Goal: Entertainment & Leisure: Consume media (video, audio)

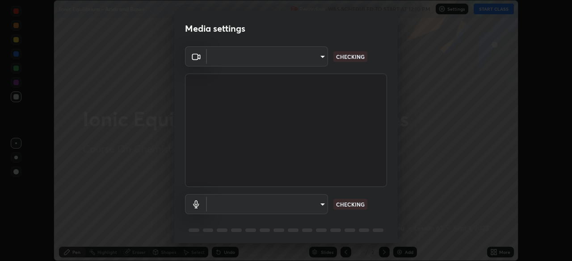
scroll to position [32, 0]
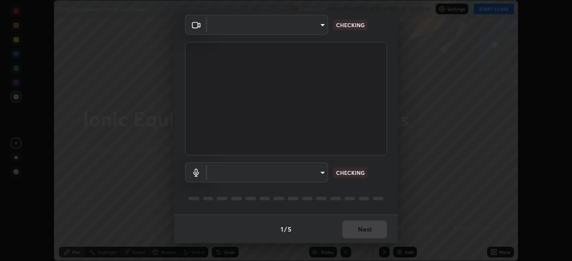
type input "3e25356f195e64551e879d1afeb1ef0f0a2c3c8c5562ca0bf2adaabd0d8e470d"
type input "4fbe8e1e0728d36ea701d57919c6a5cbb82a89db17ff03edd06f49e6decb66a0"
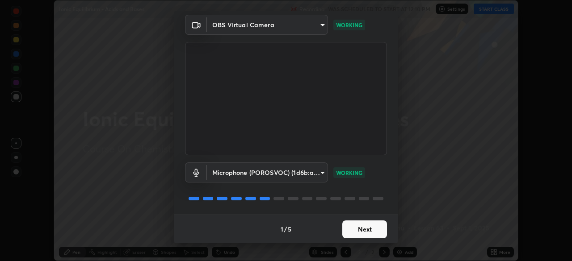
click at [355, 229] on button "Next" at bounding box center [364, 230] width 45 height 18
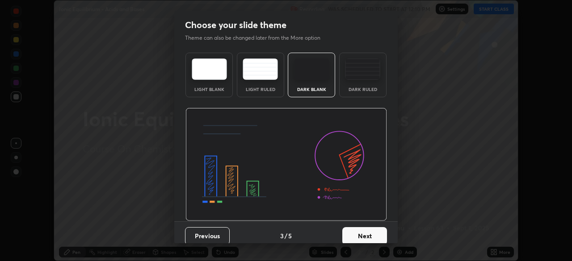
click at [361, 231] on button "Next" at bounding box center [364, 236] width 45 height 18
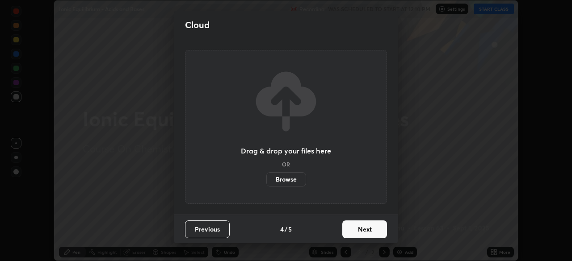
click at [363, 230] on button "Next" at bounding box center [364, 230] width 45 height 18
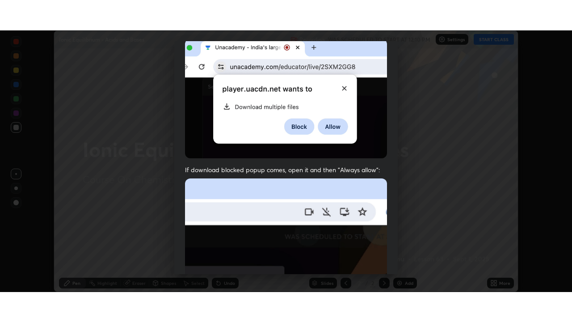
scroll to position [214, 0]
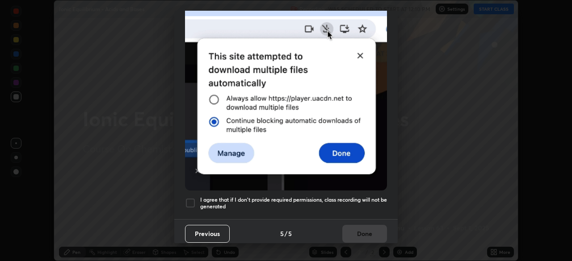
click at [349, 197] on h5 "I agree that if I don't provide required permissions, class recording will not …" at bounding box center [293, 204] width 187 height 14
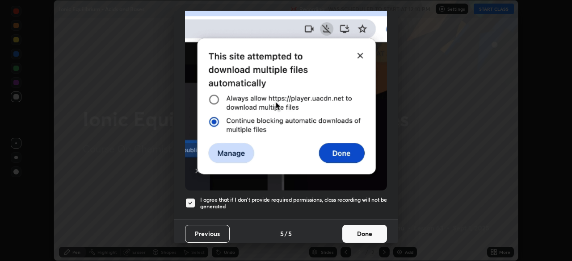
click at [357, 227] on button "Done" at bounding box center [364, 234] width 45 height 18
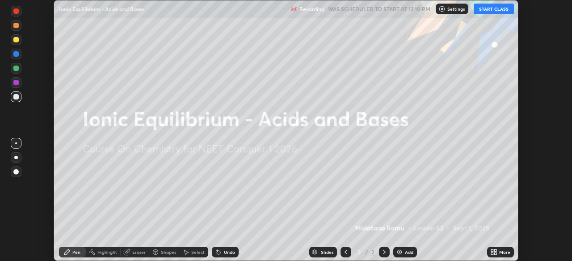
click at [486, 10] on button "START CLASS" at bounding box center [494, 9] width 40 height 11
click at [495, 252] on icon at bounding box center [493, 252] width 7 height 7
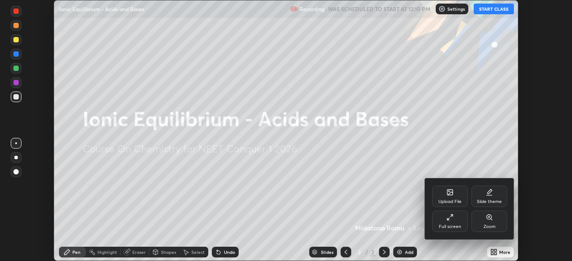
click at [450, 223] on div "Full screen" at bounding box center [450, 221] width 36 height 21
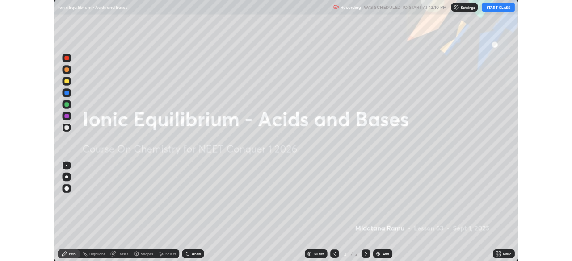
scroll to position [322, 572]
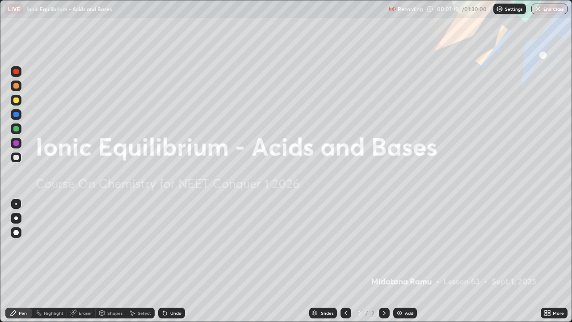
click at [19, 219] on div at bounding box center [16, 218] width 11 height 11
click at [17, 89] on div at bounding box center [16, 85] width 11 height 11
click at [397, 261] on img at bounding box center [399, 312] width 7 height 7
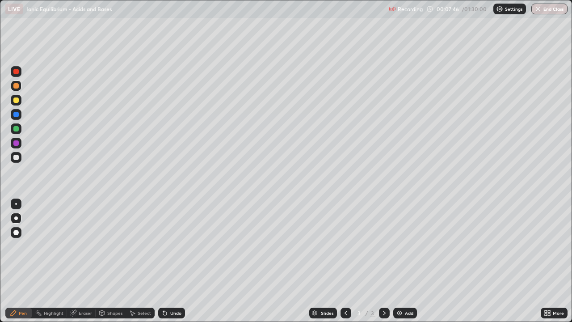
click at [16, 128] on div at bounding box center [15, 128] width 5 height 5
click at [14, 97] on div at bounding box center [16, 100] width 11 height 11
click at [16, 158] on div at bounding box center [15, 157] width 5 height 5
click at [17, 101] on div at bounding box center [15, 99] width 5 height 5
click at [17, 159] on div at bounding box center [15, 157] width 5 height 5
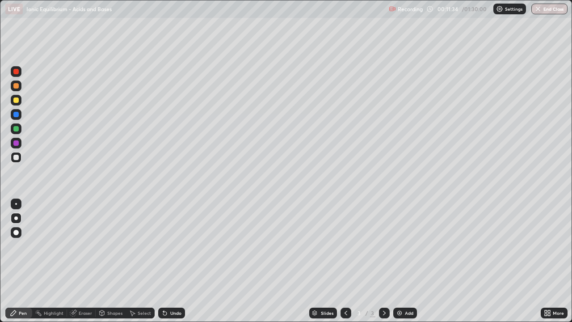
click at [18, 100] on div at bounding box center [15, 99] width 5 height 5
click at [19, 159] on div at bounding box center [16, 157] width 11 height 11
click at [20, 102] on div at bounding box center [16, 100] width 11 height 11
click at [19, 160] on div at bounding box center [16, 157] width 11 height 11
click at [405, 261] on div "Add" at bounding box center [409, 312] width 8 height 4
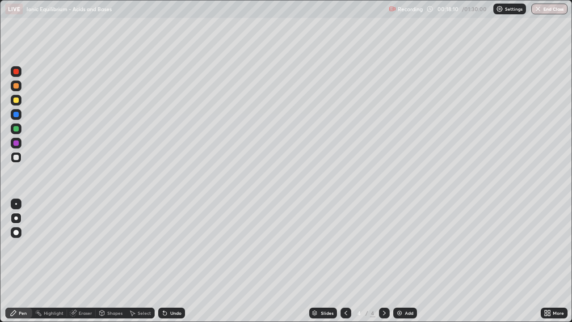
click at [17, 99] on div at bounding box center [15, 99] width 5 height 5
click at [17, 157] on div at bounding box center [15, 157] width 5 height 5
click at [17, 143] on div at bounding box center [15, 142] width 5 height 5
click at [20, 161] on div at bounding box center [16, 157] width 11 height 14
click at [18, 100] on div at bounding box center [15, 99] width 5 height 5
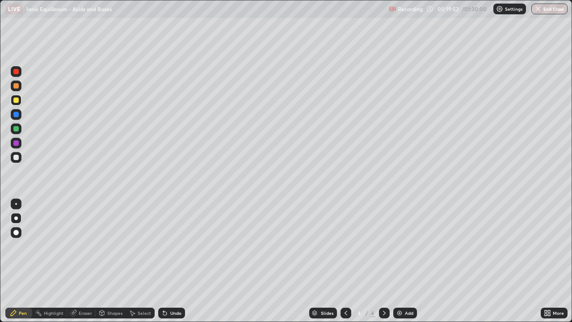
click at [17, 159] on div at bounding box center [15, 157] width 5 height 5
click at [18, 101] on div at bounding box center [15, 99] width 5 height 5
click at [16, 159] on div at bounding box center [15, 157] width 5 height 5
click at [16, 142] on div at bounding box center [15, 142] width 5 height 5
click at [17, 102] on div at bounding box center [15, 99] width 5 height 5
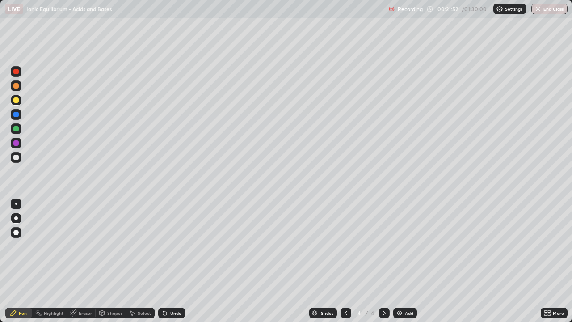
click at [17, 129] on div at bounding box center [15, 128] width 5 height 5
click at [17, 158] on div at bounding box center [15, 157] width 5 height 5
click at [80, 261] on div "Eraser" at bounding box center [85, 312] width 13 height 4
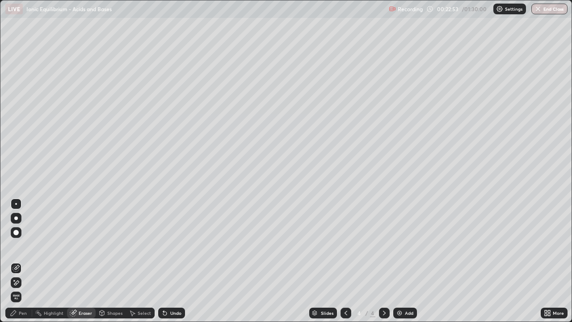
click at [22, 261] on div "Pen" at bounding box center [23, 312] width 8 height 4
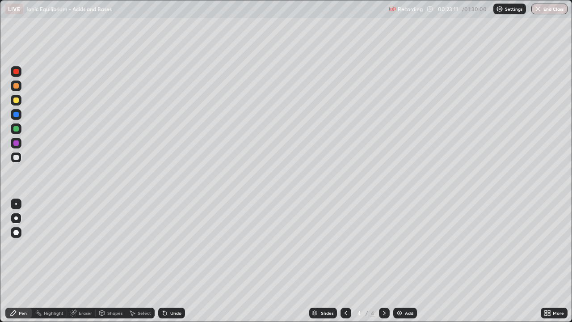
click at [76, 261] on div "Eraser" at bounding box center [81, 312] width 29 height 11
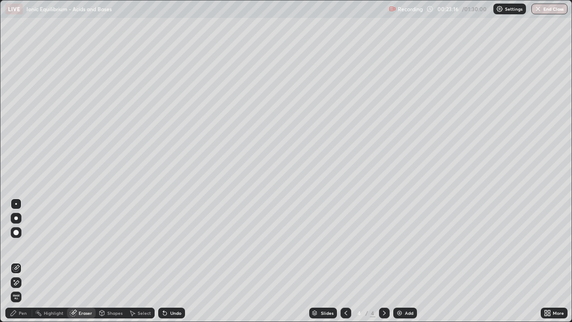
click at [18, 261] on div "Pen" at bounding box center [18, 312] width 27 height 11
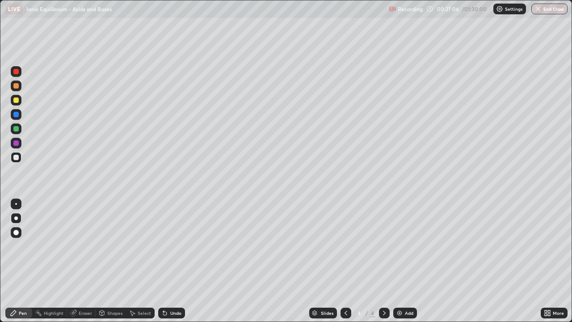
click at [401, 261] on img at bounding box center [399, 312] width 7 height 7
click at [18, 99] on div at bounding box center [15, 99] width 5 height 5
click at [16, 158] on div at bounding box center [15, 157] width 5 height 5
click at [17, 143] on div at bounding box center [15, 142] width 5 height 5
click at [16, 99] on div at bounding box center [15, 99] width 5 height 5
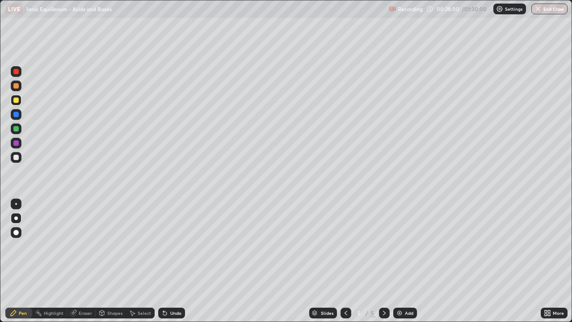
click at [16, 158] on div at bounding box center [15, 157] width 5 height 5
click at [17, 99] on div at bounding box center [15, 99] width 5 height 5
click at [19, 156] on div at bounding box center [16, 157] width 11 height 11
click at [19, 102] on div at bounding box center [16, 100] width 11 height 11
click at [19, 160] on div at bounding box center [16, 157] width 11 height 11
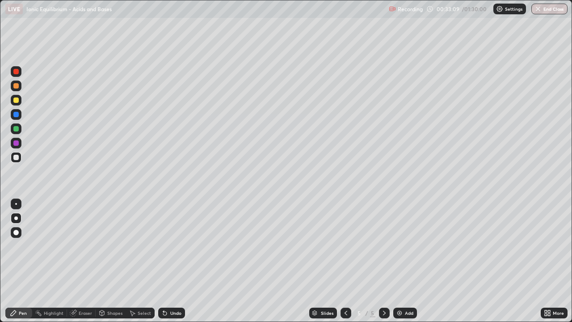
click at [402, 261] on img at bounding box center [399, 312] width 7 height 7
click at [17, 100] on div at bounding box center [15, 99] width 5 height 5
click at [15, 159] on div at bounding box center [15, 157] width 5 height 5
click at [19, 147] on div at bounding box center [16, 143] width 11 height 11
click at [17, 158] on div at bounding box center [15, 157] width 5 height 5
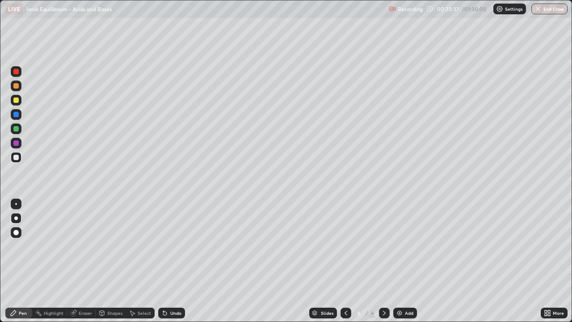
click at [17, 101] on div at bounding box center [15, 99] width 5 height 5
click at [16, 157] on div at bounding box center [15, 157] width 5 height 5
click at [17, 102] on div at bounding box center [15, 99] width 5 height 5
click at [170, 261] on div "Undo" at bounding box center [175, 312] width 11 height 4
click at [15, 157] on div at bounding box center [15, 157] width 5 height 5
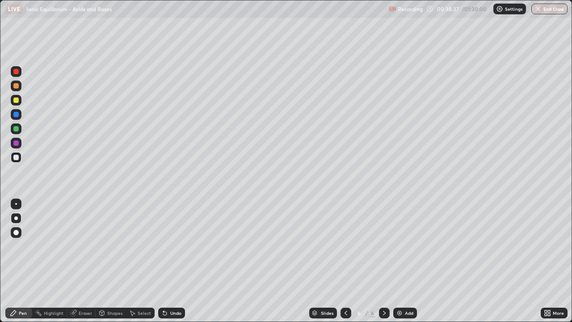
click at [17, 101] on div at bounding box center [15, 99] width 5 height 5
click at [399, 261] on img at bounding box center [399, 312] width 7 height 7
click at [18, 87] on div at bounding box center [15, 85] width 5 height 5
click at [17, 127] on div at bounding box center [15, 128] width 5 height 5
click at [16, 153] on div at bounding box center [16, 157] width 11 height 11
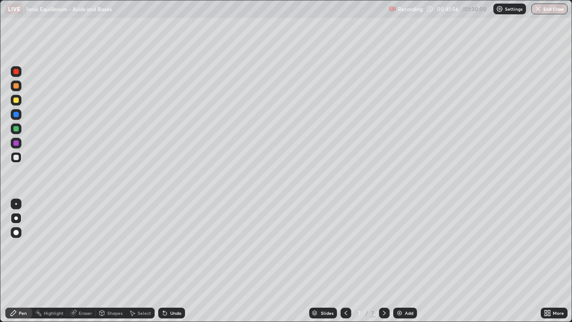
click at [16, 145] on div at bounding box center [15, 142] width 5 height 5
click at [21, 158] on div at bounding box center [16, 157] width 11 height 11
click at [17, 127] on div at bounding box center [15, 128] width 5 height 5
click at [15, 158] on div at bounding box center [15, 157] width 5 height 5
click at [17, 100] on div at bounding box center [15, 99] width 5 height 5
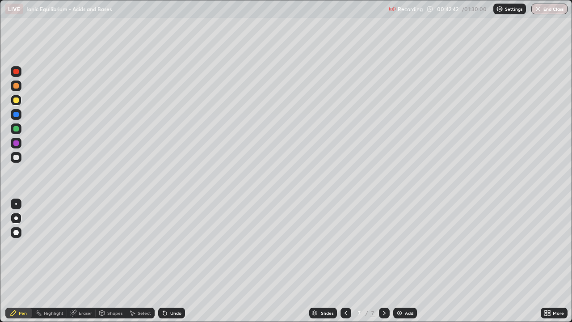
click at [17, 130] on div at bounding box center [15, 128] width 5 height 5
click at [17, 157] on div at bounding box center [15, 157] width 5 height 5
click at [17, 130] on div at bounding box center [15, 128] width 5 height 5
click at [16, 157] on div at bounding box center [15, 157] width 5 height 5
click at [17, 127] on div at bounding box center [15, 128] width 5 height 5
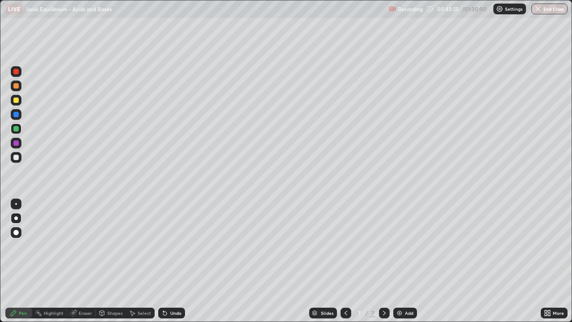
click at [17, 115] on div at bounding box center [15, 114] width 5 height 5
click at [17, 102] on div at bounding box center [15, 99] width 5 height 5
click at [17, 130] on div at bounding box center [15, 128] width 5 height 5
click at [18, 102] on div at bounding box center [15, 99] width 5 height 5
click at [16, 115] on div at bounding box center [15, 114] width 5 height 5
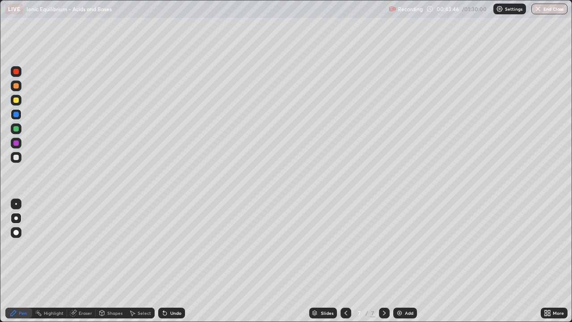
click at [170, 261] on div "Undo" at bounding box center [175, 312] width 11 height 4
click at [17, 84] on div at bounding box center [15, 85] width 5 height 5
click at [16, 72] on div at bounding box center [15, 71] width 5 height 5
click at [20, 113] on div at bounding box center [16, 114] width 11 height 11
click at [16, 129] on div at bounding box center [15, 128] width 5 height 5
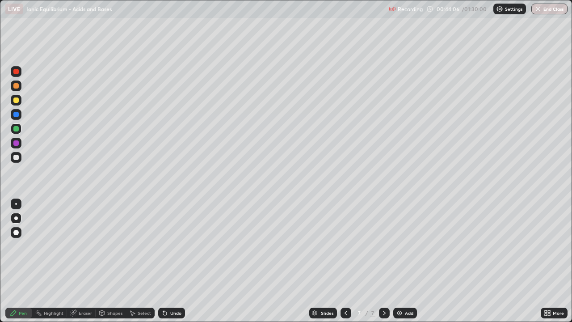
click at [17, 130] on div at bounding box center [15, 128] width 5 height 5
click at [16, 158] on div at bounding box center [15, 157] width 5 height 5
click at [169, 261] on div "Undo" at bounding box center [171, 312] width 27 height 11
click at [170, 261] on div "Undo" at bounding box center [175, 312] width 11 height 4
click at [168, 261] on div "Undo" at bounding box center [171, 312] width 27 height 11
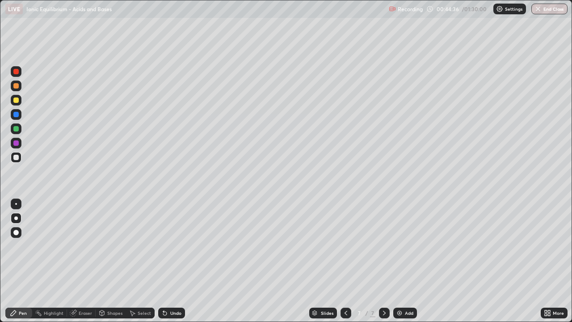
click at [16, 145] on div at bounding box center [15, 142] width 5 height 5
click at [19, 129] on div at bounding box center [16, 128] width 11 height 11
click at [19, 160] on div at bounding box center [16, 157] width 11 height 11
click at [19, 128] on div at bounding box center [16, 128] width 11 height 11
click at [19, 161] on div at bounding box center [16, 157] width 11 height 11
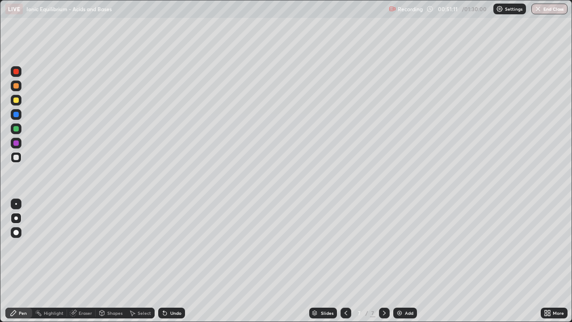
click at [17, 129] on div at bounding box center [15, 128] width 5 height 5
click at [18, 102] on div at bounding box center [15, 99] width 5 height 5
click at [19, 159] on div at bounding box center [16, 157] width 11 height 11
click at [398, 261] on img at bounding box center [399, 312] width 7 height 7
click at [17, 104] on div at bounding box center [16, 100] width 11 height 11
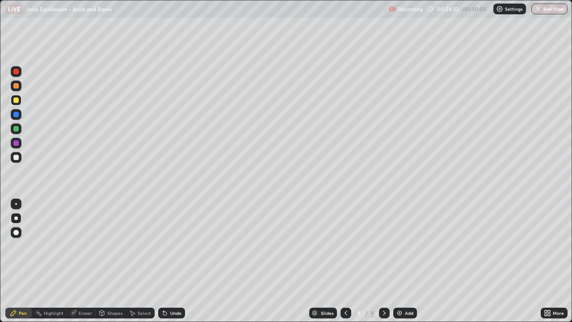
click at [17, 85] on div at bounding box center [15, 85] width 5 height 5
click at [17, 130] on div at bounding box center [15, 128] width 5 height 5
click at [17, 156] on div at bounding box center [15, 157] width 5 height 5
click at [17, 143] on div at bounding box center [15, 142] width 5 height 5
click at [15, 159] on div at bounding box center [15, 157] width 5 height 5
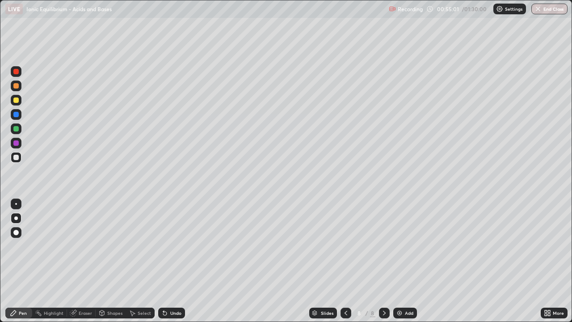
click at [17, 130] on div at bounding box center [15, 128] width 5 height 5
click at [20, 159] on div at bounding box center [16, 157] width 11 height 11
click at [18, 99] on div at bounding box center [15, 99] width 5 height 5
click at [19, 128] on div at bounding box center [16, 128] width 11 height 11
click at [17, 159] on div at bounding box center [15, 157] width 5 height 5
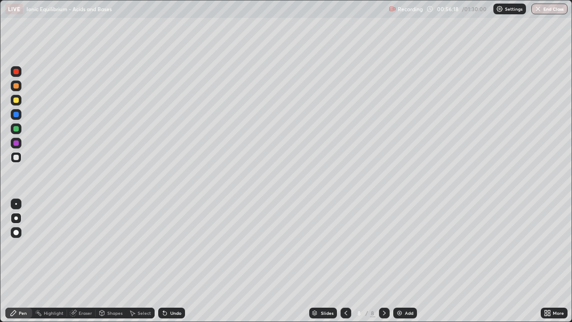
click at [18, 130] on div at bounding box center [15, 128] width 5 height 5
click at [16, 157] on div at bounding box center [15, 157] width 5 height 5
click at [17, 132] on div at bounding box center [16, 128] width 11 height 11
click at [19, 160] on div at bounding box center [16, 157] width 11 height 11
click at [18, 130] on div at bounding box center [15, 128] width 5 height 5
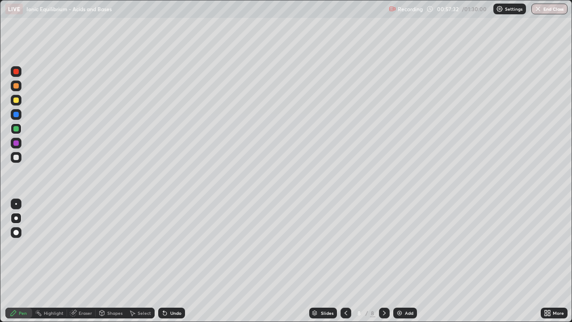
click at [17, 143] on div at bounding box center [15, 142] width 5 height 5
click at [16, 88] on div at bounding box center [15, 85] width 5 height 5
click at [17, 157] on div at bounding box center [15, 157] width 5 height 5
click at [17, 89] on div at bounding box center [16, 85] width 11 height 11
click at [177, 261] on div "Undo" at bounding box center [175, 312] width 11 height 4
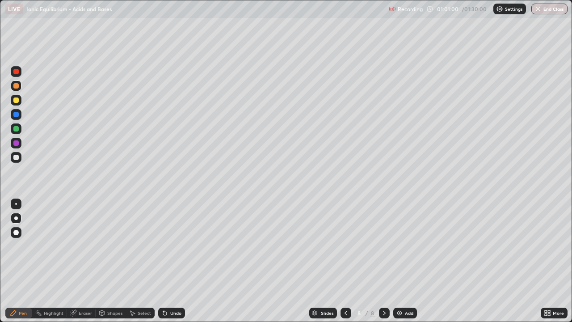
click at [16, 158] on div at bounding box center [15, 157] width 5 height 5
click at [18, 85] on div at bounding box center [15, 85] width 5 height 5
click at [175, 261] on div "Undo" at bounding box center [175, 312] width 11 height 4
click at [21, 159] on div at bounding box center [16, 157] width 11 height 11
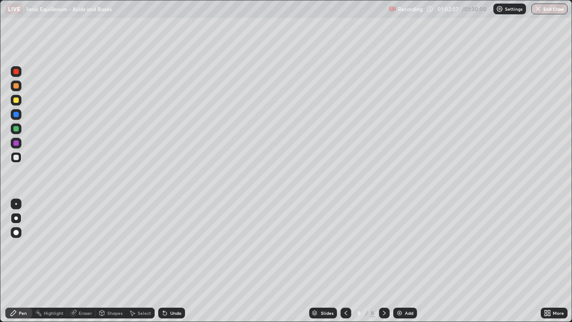
click at [175, 261] on div "Undo" at bounding box center [175, 312] width 11 height 4
click at [173, 261] on div "Undo" at bounding box center [175, 312] width 11 height 4
click at [397, 261] on div "Add" at bounding box center [405, 312] width 24 height 11
click at [17, 85] on div at bounding box center [15, 85] width 5 height 5
click at [17, 99] on div at bounding box center [15, 99] width 5 height 5
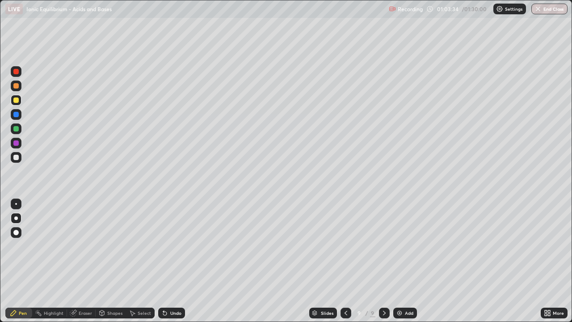
click at [17, 157] on div at bounding box center [15, 157] width 5 height 5
click at [81, 261] on div "Eraser" at bounding box center [85, 312] width 13 height 4
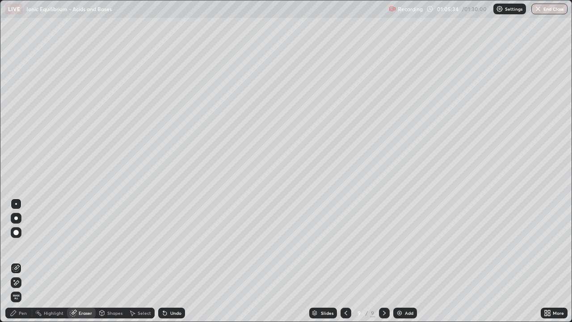
click at [17, 261] on icon at bounding box center [16, 283] width 7 height 8
click at [18, 261] on div "Pen" at bounding box center [18, 312] width 27 height 11
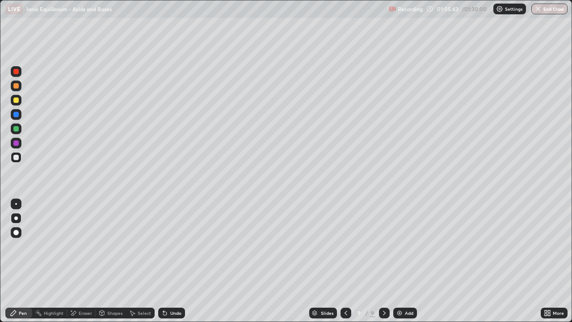
click at [345, 261] on icon at bounding box center [345, 312] width 7 height 7
click at [383, 261] on icon at bounding box center [384, 312] width 7 height 7
click at [14, 141] on div at bounding box center [15, 142] width 5 height 5
click at [349, 261] on div at bounding box center [345, 312] width 11 height 11
click at [384, 261] on icon at bounding box center [384, 312] width 7 height 7
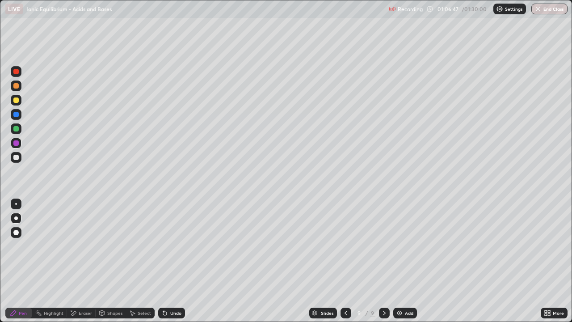
click at [17, 127] on div at bounding box center [15, 128] width 5 height 5
click at [15, 159] on div at bounding box center [15, 157] width 5 height 5
click at [17, 100] on div at bounding box center [15, 99] width 5 height 5
click at [18, 157] on div at bounding box center [15, 157] width 5 height 5
click at [18, 127] on div at bounding box center [15, 128] width 5 height 5
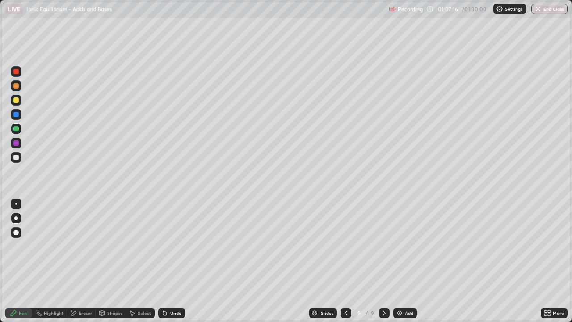
click at [17, 159] on div at bounding box center [15, 157] width 5 height 5
click at [173, 261] on div "Undo" at bounding box center [175, 312] width 11 height 4
click at [18, 117] on div at bounding box center [15, 114] width 5 height 5
click at [18, 160] on div at bounding box center [16, 157] width 11 height 11
click at [134, 261] on icon at bounding box center [132, 312] width 7 height 7
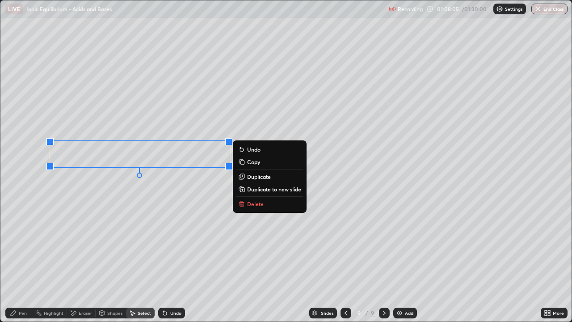
click at [23, 261] on div "Pen" at bounding box center [23, 312] width 8 height 4
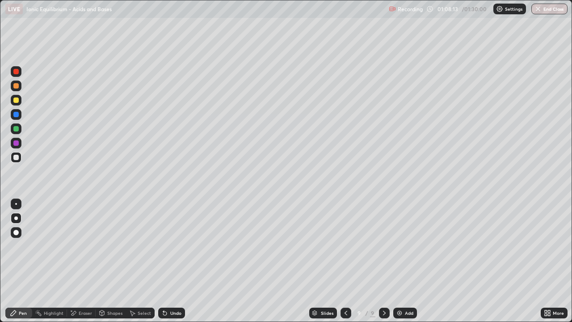
click at [15, 85] on div at bounding box center [15, 85] width 5 height 5
click at [16, 158] on div at bounding box center [15, 157] width 5 height 5
click at [17, 145] on div at bounding box center [15, 142] width 5 height 5
click at [16, 161] on div at bounding box center [16, 157] width 11 height 11
click at [18, 100] on div at bounding box center [15, 99] width 5 height 5
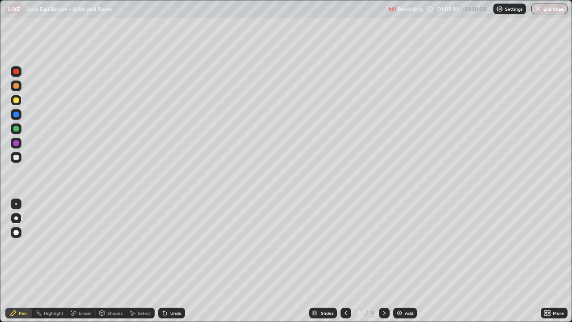
click at [17, 143] on div at bounding box center [15, 142] width 5 height 5
click at [175, 261] on div "Undo" at bounding box center [175, 312] width 11 height 4
click at [16, 129] on div at bounding box center [15, 128] width 5 height 5
click at [15, 99] on div at bounding box center [15, 99] width 5 height 5
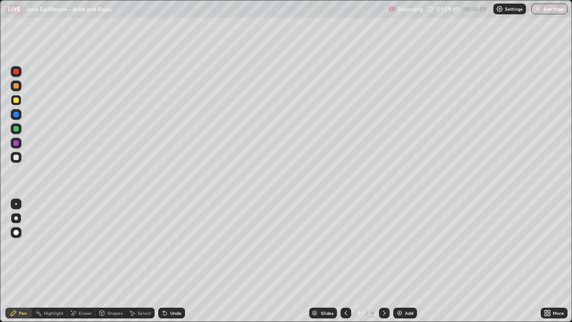
click at [17, 130] on div at bounding box center [15, 128] width 5 height 5
click at [16, 159] on div at bounding box center [15, 157] width 5 height 5
click at [15, 114] on div at bounding box center [15, 114] width 5 height 5
click at [17, 159] on div at bounding box center [15, 157] width 5 height 5
click at [20, 117] on div at bounding box center [16, 114] width 11 height 11
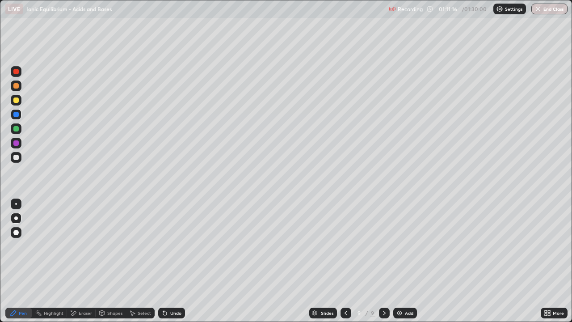
click at [17, 158] on div at bounding box center [15, 157] width 5 height 5
click at [17, 85] on div at bounding box center [15, 85] width 5 height 5
click at [84, 261] on div "Eraser" at bounding box center [85, 312] width 13 height 4
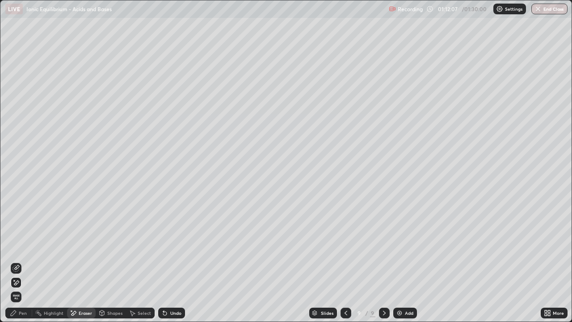
click at [24, 261] on div "Pen" at bounding box center [23, 312] width 8 height 4
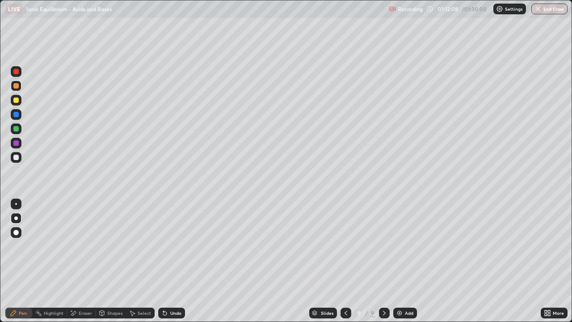
click at [17, 158] on div at bounding box center [15, 157] width 5 height 5
click at [17, 114] on div at bounding box center [15, 114] width 5 height 5
click at [20, 155] on div at bounding box center [16, 157] width 11 height 11
click at [17, 100] on div at bounding box center [15, 99] width 5 height 5
click at [18, 144] on div at bounding box center [15, 142] width 5 height 5
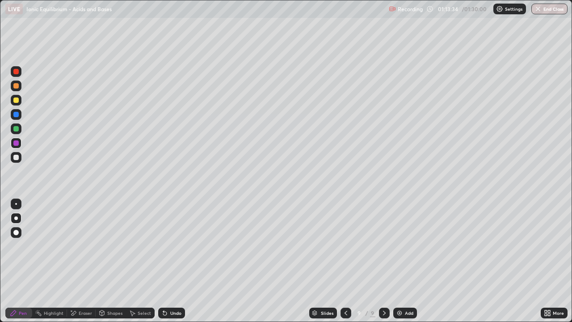
click at [21, 101] on div at bounding box center [16, 100] width 11 height 11
click at [21, 144] on div at bounding box center [16, 143] width 11 height 11
click at [17, 97] on div at bounding box center [15, 99] width 5 height 5
click at [398, 261] on img at bounding box center [399, 312] width 7 height 7
click at [15, 143] on div at bounding box center [15, 142] width 5 height 5
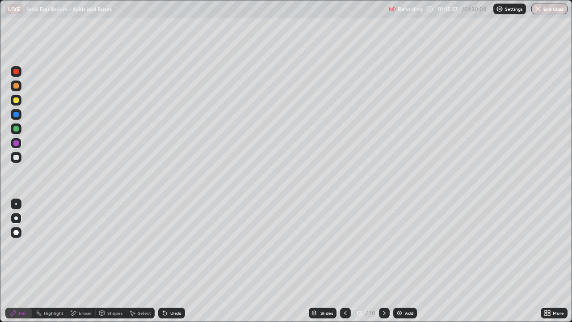
click at [18, 101] on div at bounding box center [15, 99] width 5 height 5
click at [15, 143] on div at bounding box center [15, 142] width 5 height 5
click at [20, 100] on div at bounding box center [16, 100] width 11 height 11
click at [16, 143] on div at bounding box center [15, 142] width 5 height 5
click at [17, 101] on div at bounding box center [15, 99] width 5 height 5
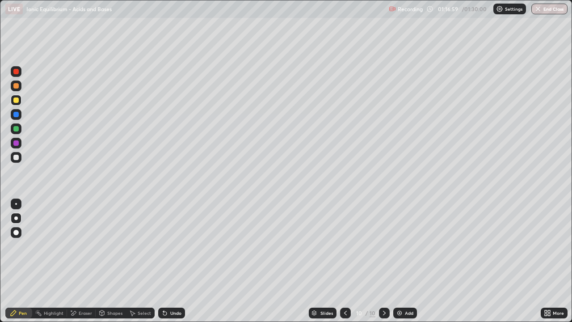
click at [19, 147] on div at bounding box center [16, 143] width 11 height 11
click at [16, 101] on div at bounding box center [15, 99] width 5 height 5
click at [346, 261] on icon at bounding box center [345, 312] width 7 height 7
click at [383, 261] on icon at bounding box center [384, 312] width 7 height 7
click at [19, 88] on div at bounding box center [16, 85] width 11 height 11
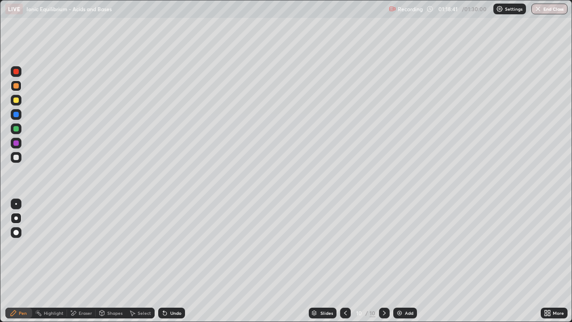
click at [18, 130] on div at bounding box center [15, 128] width 5 height 5
click at [18, 159] on div at bounding box center [15, 157] width 5 height 5
click at [16, 100] on div at bounding box center [15, 99] width 5 height 5
click at [174, 261] on div "Undo" at bounding box center [175, 312] width 11 height 4
click at [175, 261] on div "Undo" at bounding box center [175, 312] width 11 height 4
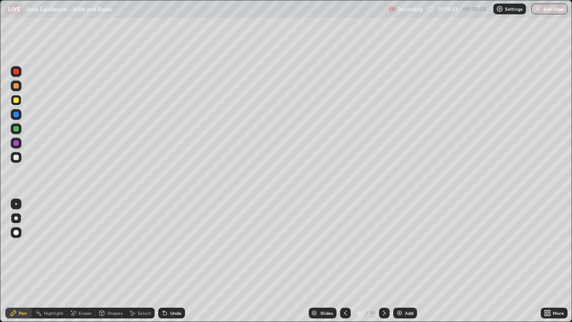
click at [171, 261] on div "Undo" at bounding box center [175, 312] width 11 height 4
click at [18, 159] on div at bounding box center [15, 157] width 5 height 5
click at [16, 129] on div at bounding box center [15, 128] width 5 height 5
click at [17, 156] on div at bounding box center [15, 157] width 5 height 5
click at [170, 261] on div "Undo" at bounding box center [175, 312] width 11 height 4
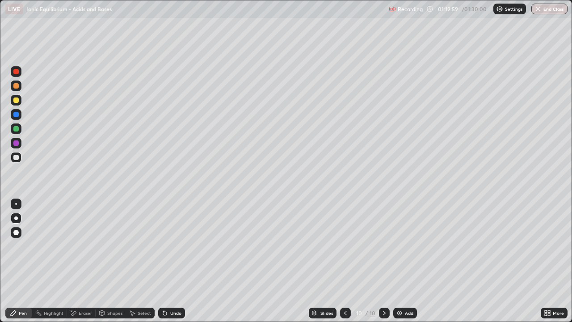
click at [170, 261] on div "Undo" at bounding box center [175, 312] width 11 height 4
click at [17, 129] on div at bounding box center [15, 128] width 5 height 5
click at [16, 158] on div at bounding box center [15, 157] width 5 height 5
click at [400, 261] on img at bounding box center [399, 312] width 7 height 7
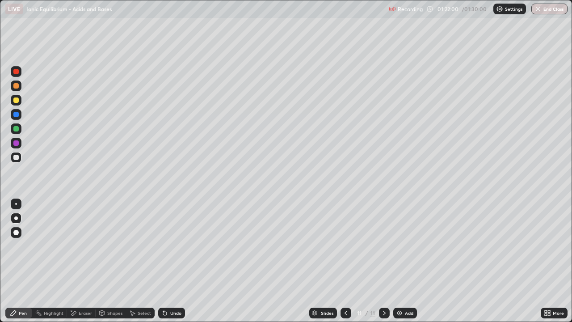
click at [15, 86] on div at bounding box center [15, 85] width 5 height 5
click at [18, 156] on div at bounding box center [15, 157] width 5 height 5
click at [345, 261] on icon at bounding box center [345, 312] width 7 height 7
click at [379, 261] on div at bounding box center [384, 312] width 11 height 11
click at [170, 261] on div "Undo" at bounding box center [175, 312] width 11 height 4
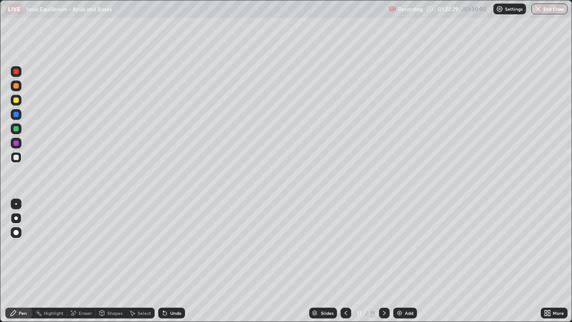
click at [168, 261] on div "Undo" at bounding box center [171, 312] width 27 height 11
click at [171, 261] on div "Undo" at bounding box center [171, 312] width 27 height 11
click at [345, 261] on icon at bounding box center [345, 312] width 7 height 7
click at [384, 261] on icon at bounding box center [384, 312] width 3 height 4
click at [558, 261] on div "More" at bounding box center [558, 312] width 11 height 4
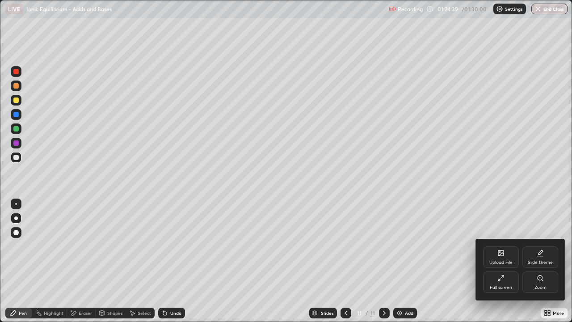
click at [510, 261] on div "Full screen" at bounding box center [501, 287] width 22 height 4
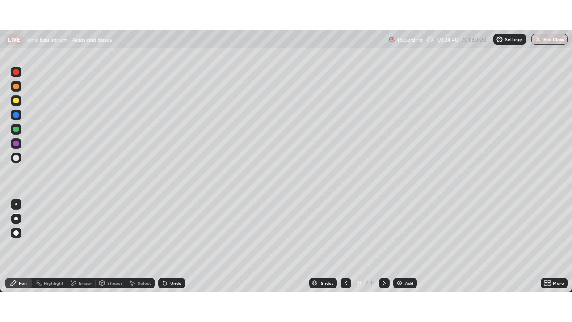
scroll to position [44415, 44104]
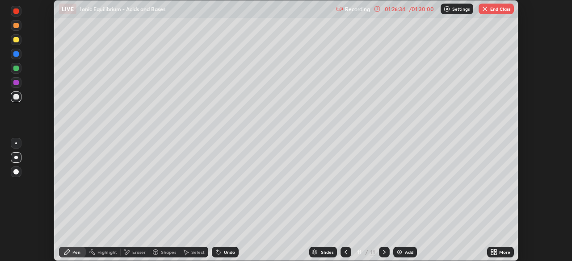
click at [344, 251] on icon at bounding box center [345, 252] width 7 height 7
click at [492, 253] on icon at bounding box center [492, 254] width 2 height 2
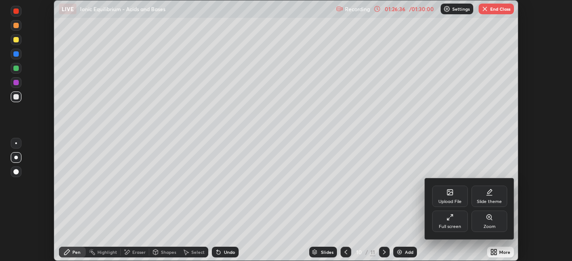
click at [452, 221] on div "Full screen" at bounding box center [450, 221] width 36 height 21
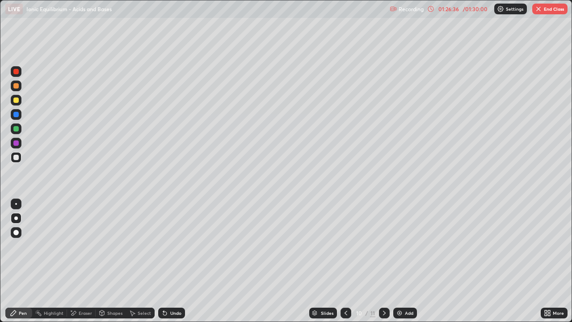
scroll to position [322, 572]
click at [344, 261] on icon at bounding box center [345, 312] width 7 height 7
click at [319, 261] on div "Slides" at bounding box center [323, 312] width 28 height 11
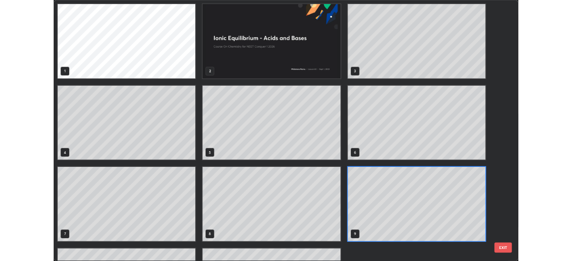
scroll to position [318, 566]
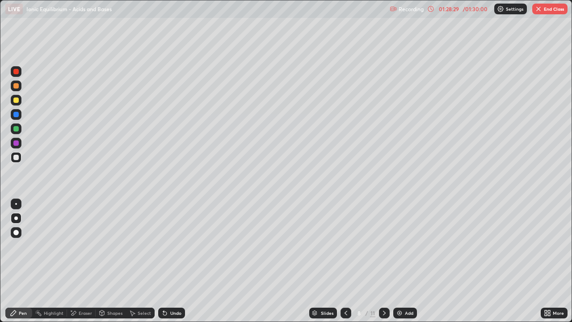
click at [383, 261] on icon at bounding box center [384, 312] width 7 height 7
click at [383, 261] on icon at bounding box center [384, 312] width 3 height 4
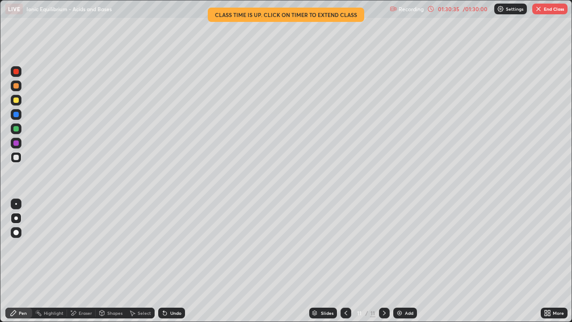
click at [557, 261] on div "More" at bounding box center [554, 312] width 27 height 11
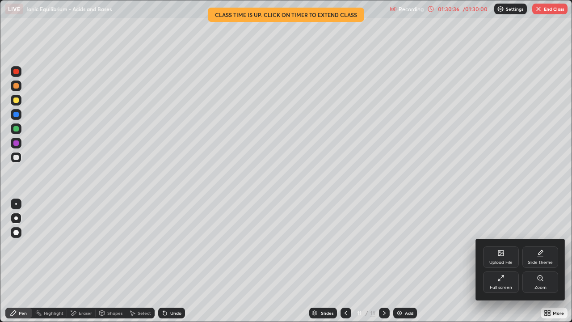
click at [500, 261] on div "Full screen" at bounding box center [501, 281] width 36 height 21
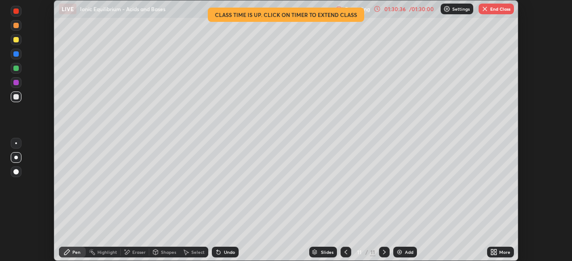
scroll to position [44415, 44104]
click at [492, 12] on button "End Class" at bounding box center [495, 9] width 35 height 11
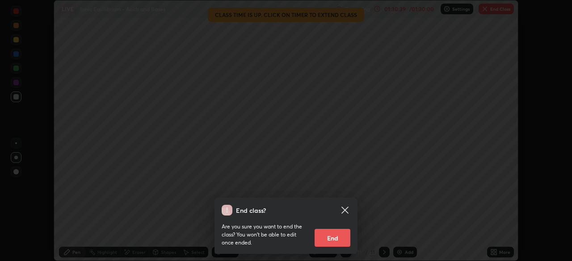
click at [337, 235] on button "End" at bounding box center [333, 238] width 36 height 18
